Goal: Transaction & Acquisition: Subscribe to service/newsletter

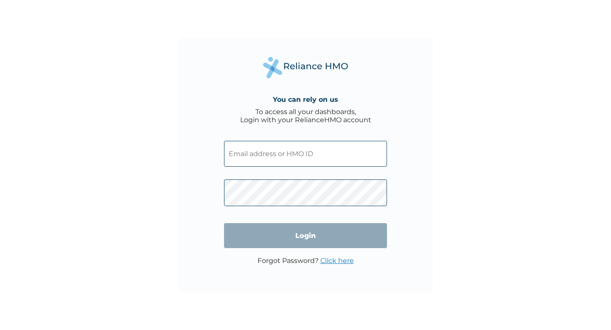
type input "joshuainiakpaniko@gmail.com"
click at [305, 240] on input "Login" at bounding box center [305, 235] width 163 height 25
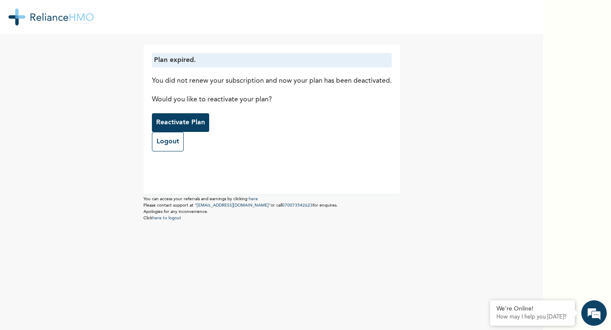
click at [194, 125] on p "Reactivate Plan" at bounding box center [180, 123] width 49 height 10
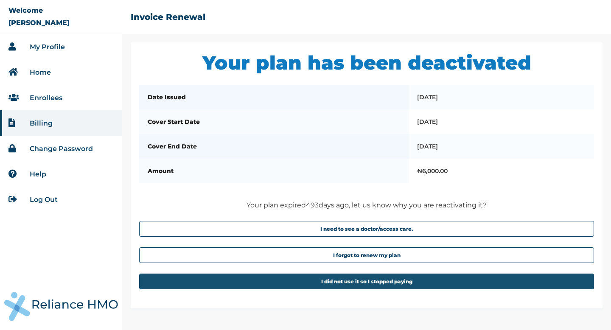
click at [347, 284] on button "I did not use it so I stopped paying" at bounding box center [366, 282] width 455 height 16
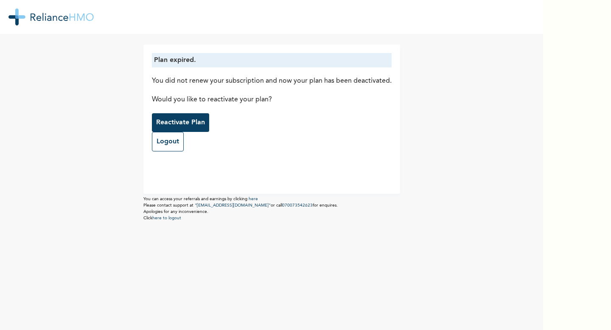
click at [194, 121] on p "Reactivate Plan" at bounding box center [180, 123] width 49 height 10
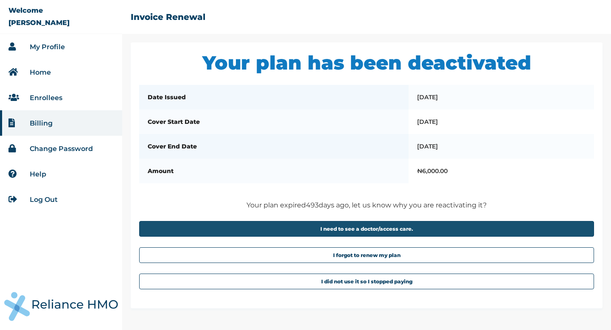
click at [364, 230] on button "I need to see a doctor/access care." at bounding box center [366, 229] width 455 height 16
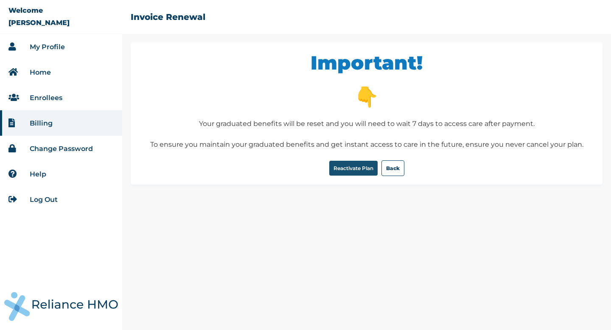
click at [346, 170] on button "Reactivate Plan" at bounding box center [353, 168] width 48 height 15
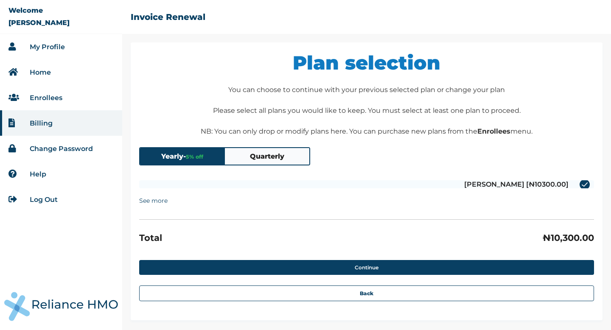
click at [548, 186] on label "Joshua Iniakpaniko [₦10300.00]" at bounding box center [366, 184] width 455 height 8
click at [568, 186] on input "Joshua Iniakpaniko [₦10300.00]" at bounding box center [575, 185] width 14 height 14
click at [193, 159] on span "5 % off" at bounding box center [194, 157] width 17 height 6
click at [267, 159] on button "Quarterly" at bounding box center [267, 156] width 85 height 17
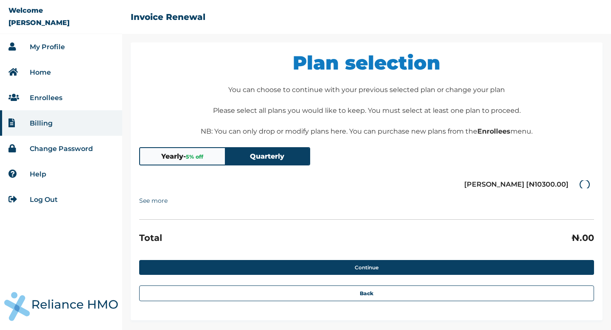
click at [183, 159] on button "Yearly - 5 % off" at bounding box center [182, 156] width 85 height 17
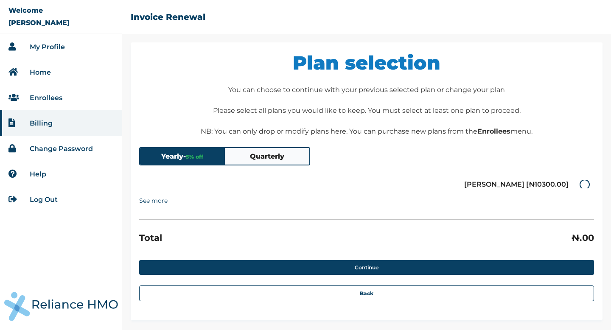
click at [269, 158] on button "Quarterly" at bounding box center [267, 156] width 85 height 17
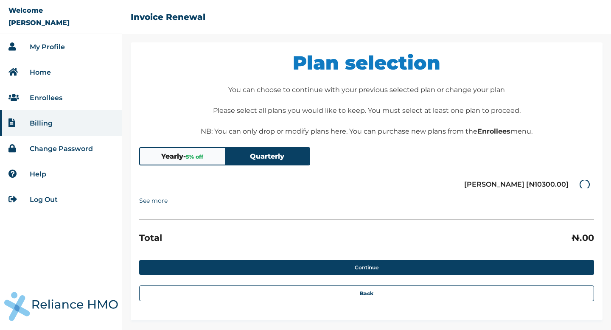
click at [177, 158] on button "Yearly - 5 % off" at bounding box center [182, 156] width 85 height 17
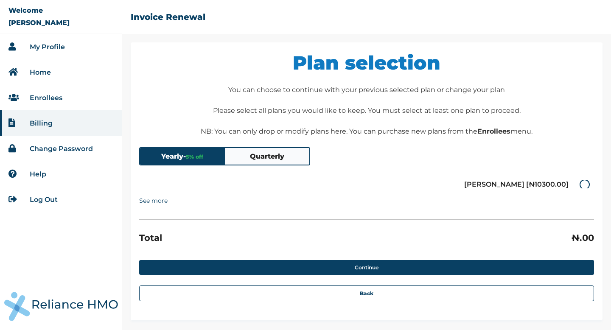
click at [584, 186] on label "Joshua Iniakpaniko [₦10300.00]" at bounding box center [366, 184] width 455 height 8
click at [582, 186] on input "Joshua Iniakpaniko [₦10300.00]" at bounding box center [575, 185] width 14 height 14
checkbox input "true"
click at [51, 96] on link "Enrollees" at bounding box center [46, 98] width 33 height 8
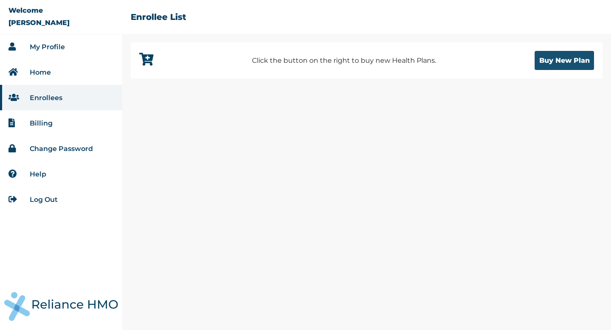
click at [562, 63] on button "Buy New Plan" at bounding box center [564, 60] width 59 height 19
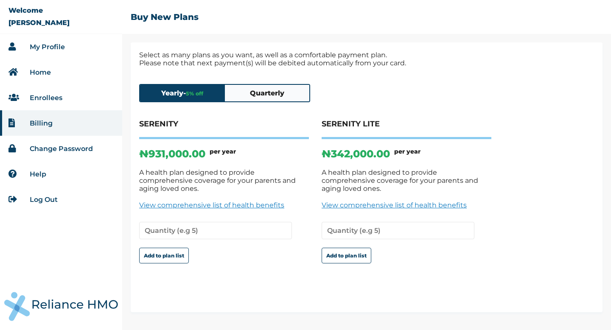
click at [280, 97] on button "Quarterly" at bounding box center [267, 93] width 85 height 17
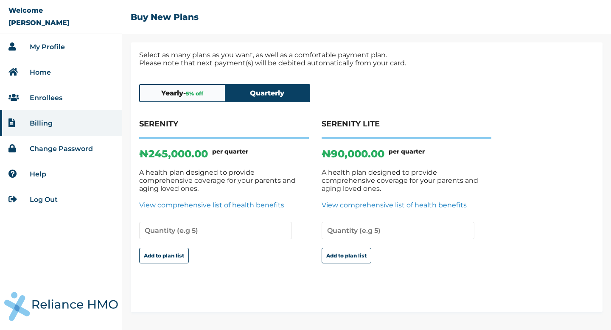
click at [71, 100] on li "Enrollees" at bounding box center [61, 97] width 122 height 25
click at [39, 98] on link "Enrollees" at bounding box center [46, 98] width 33 height 8
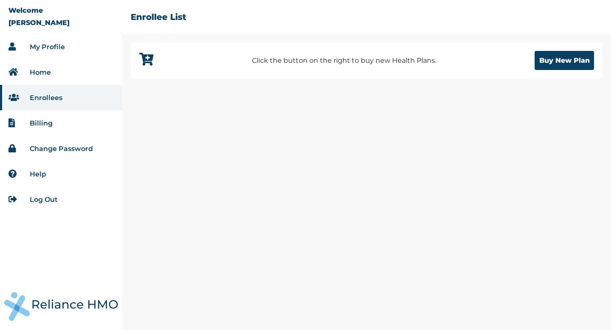
click at [41, 68] on link "Home" at bounding box center [40, 72] width 21 height 8
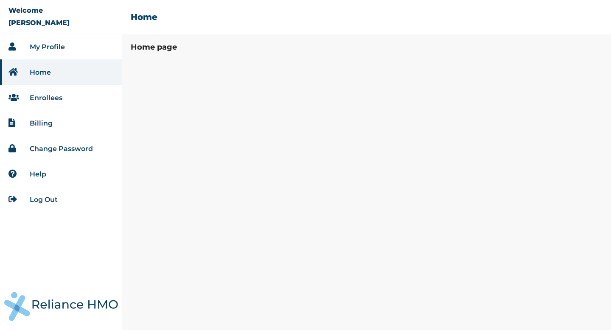
click at [54, 46] on link "My Profile" at bounding box center [47, 47] width 35 height 8
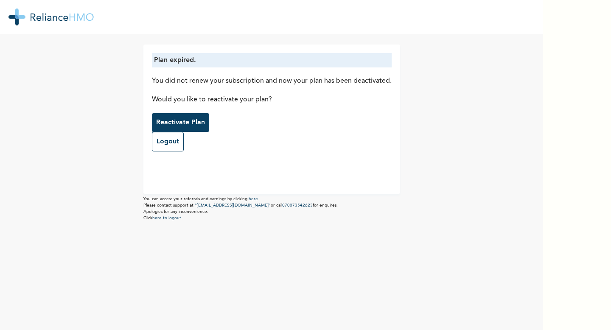
click at [194, 126] on p "Reactivate Plan" at bounding box center [180, 123] width 49 height 10
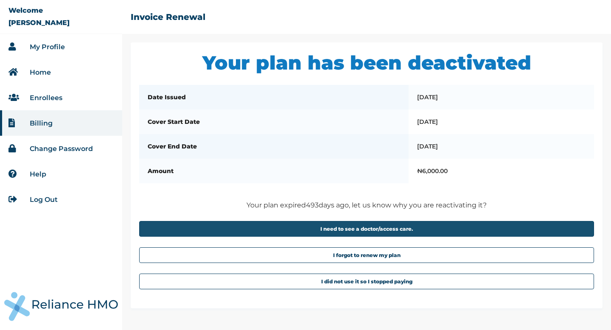
click at [338, 231] on button "I need to see a doctor/access care." at bounding box center [366, 229] width 455 height 16
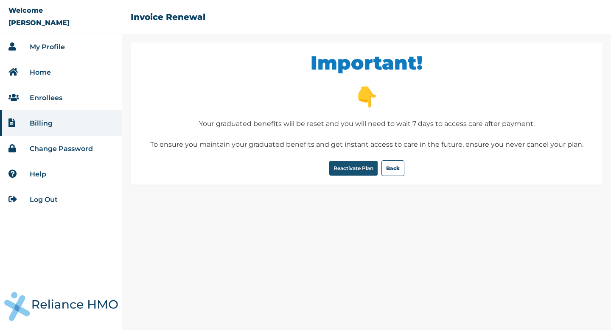
click at [350, 169] on button "Reactivate Plan" at bounding box center [353, 168] width 48 height 15
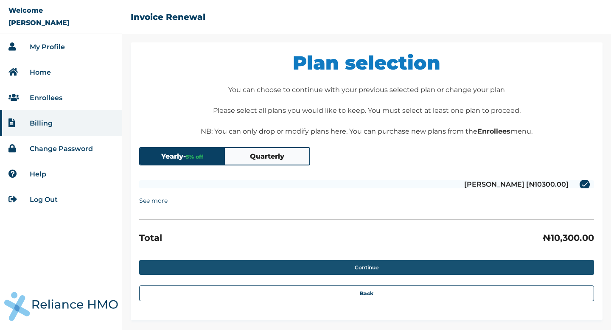
click at [376, 267] on button "Continue" at bounding box center [366, 267] width 455 height 15
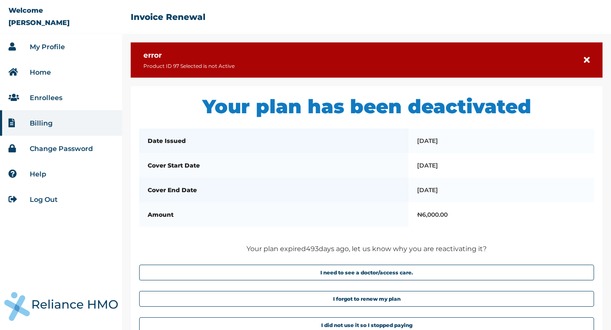
click at [54, 46] on link "My Profile" at bounding box center [47, 47] width 35 height 8
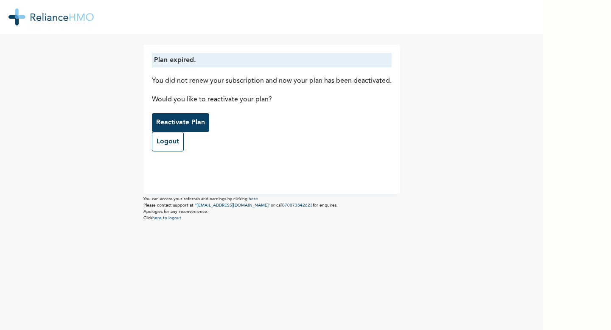
click at [199, 119] on p "Reactivate Plan" at bounding box center [180, 123] width 49 height 10
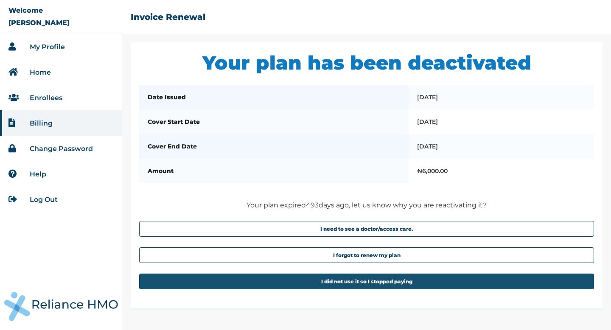
click at [357, 283] on button "I did not use it so I stopped paying" at bounding box center [366, 282] width 455 height 16
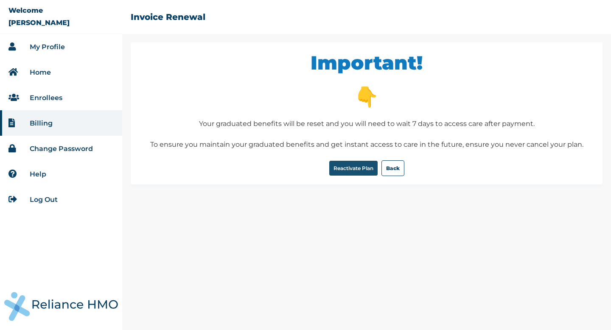
click at [357, 165] on button "Reactivate Plan" at bounding box center [353, 168] width 48 height 15
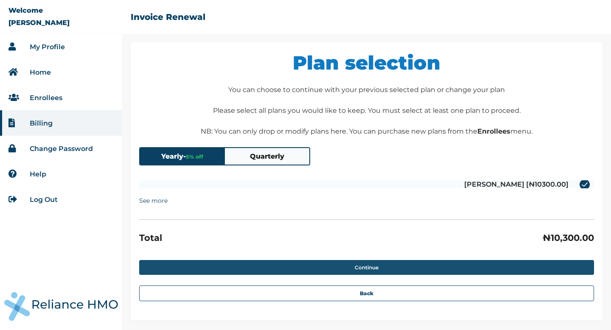
click at [396, 270] on button "Continue" at bounding box center [366, 267] width 455 height 15
